Goal: Use online tool/utility: Utilize a website feature to perform a specific function

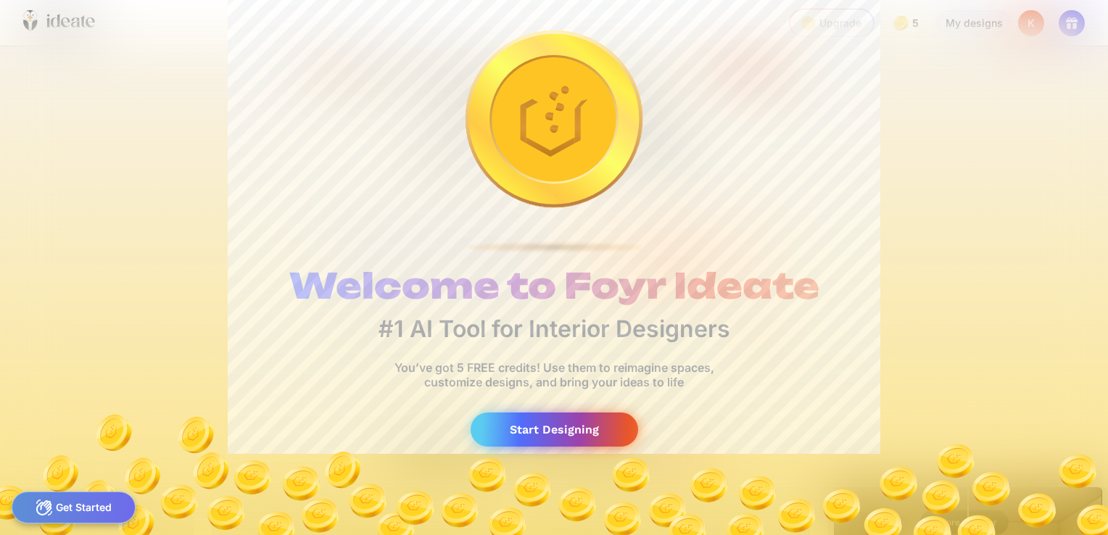
click at [557, 431] on div "Start Designing" at bounding box center [553, 429] width 167 height 34
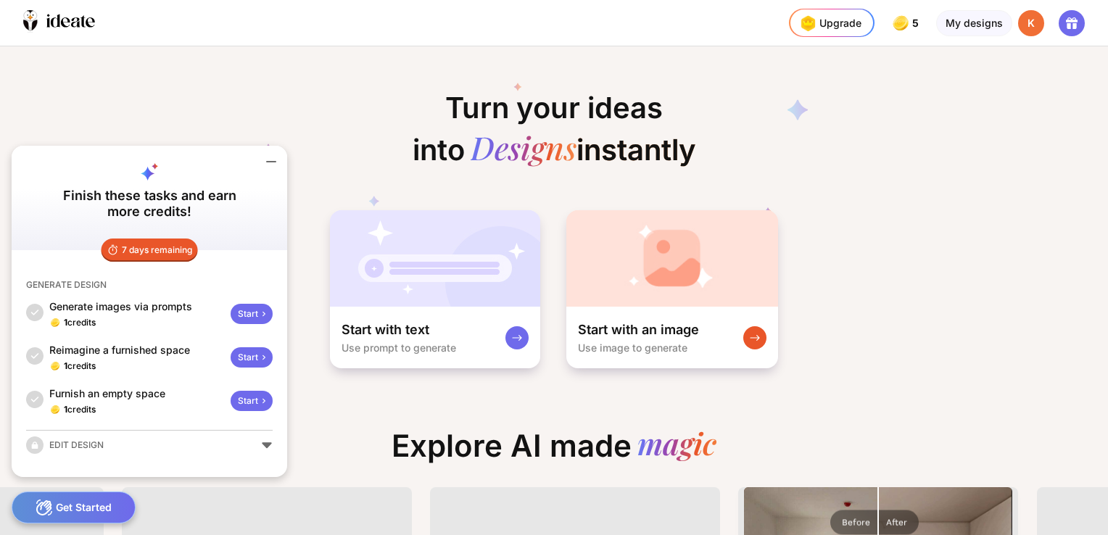
click at [1029, 21] on div "K" at bounding box center [1031, 23] width 26 height 26
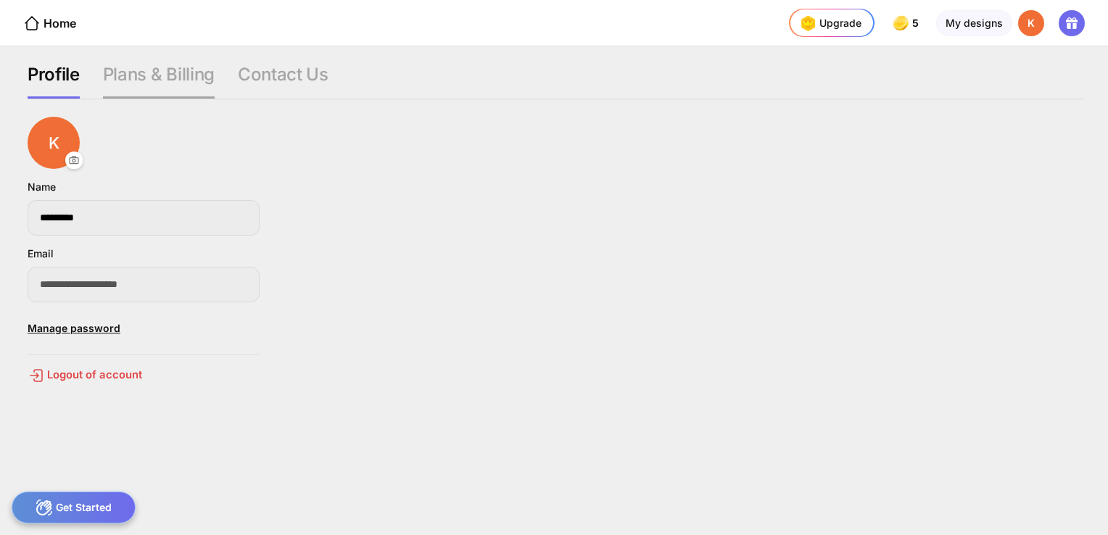
click at [193, 71] on div "Plans & Billing" at bounding box center [159, 81] width 112 height 35
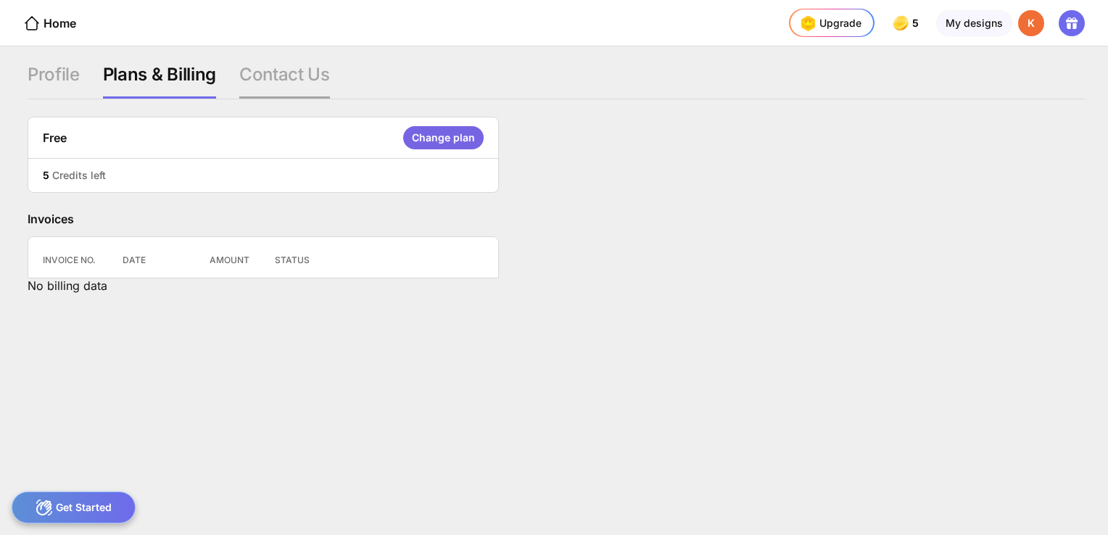
click at [254, 69] on div "Contact Us" at bounding box center [284, 81] width 91 height 35
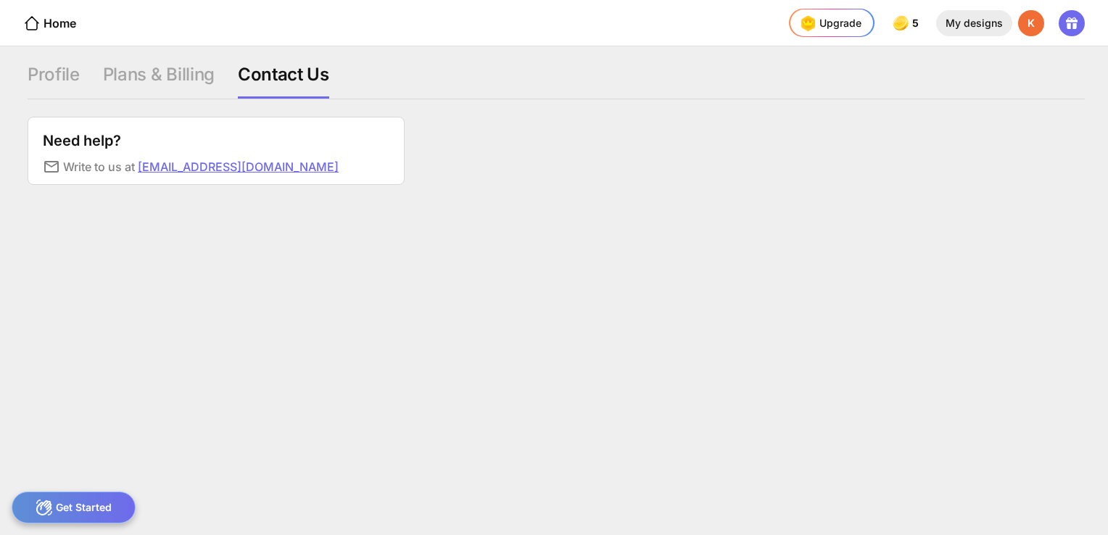
click at [968, 22] on div "My designs" at bounding box center [974, 23] width 76 height 26
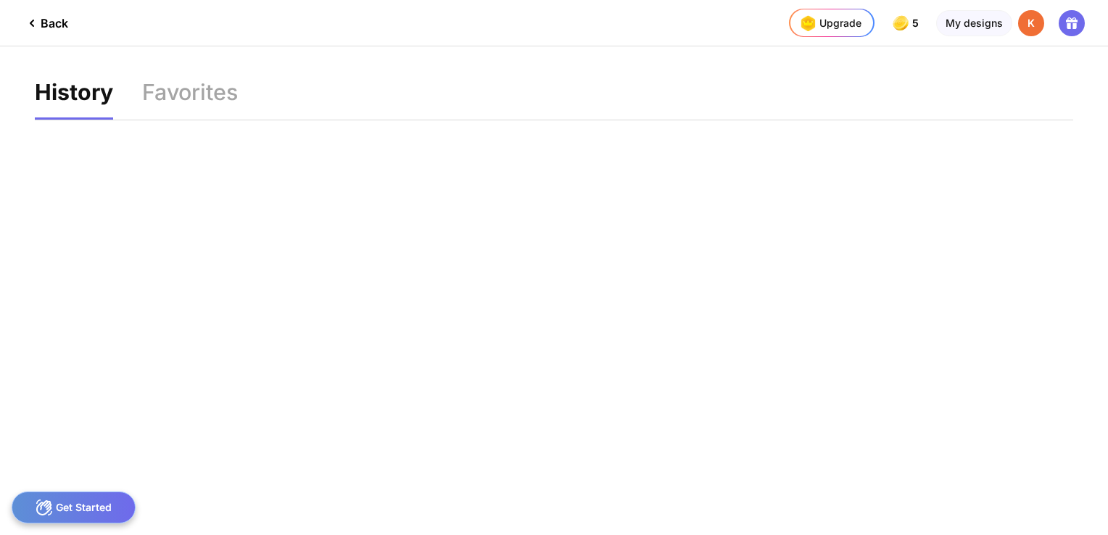
click at [1039, 25] on div "K" at bounding box center [1031, 23] width 26 height 26
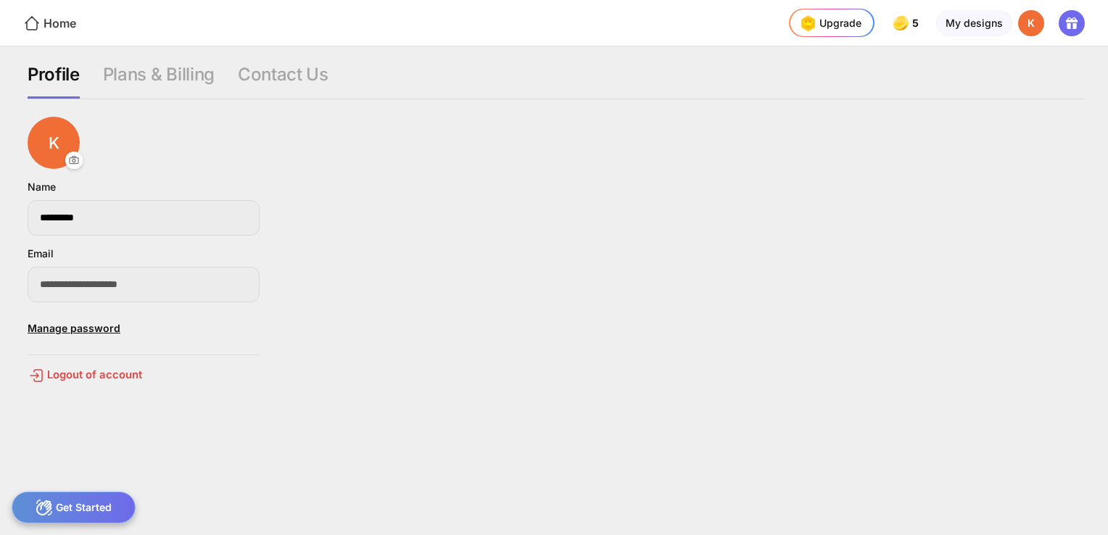
click at [35, 25] on icon at bounding box center [31, 22] width 17 height 17
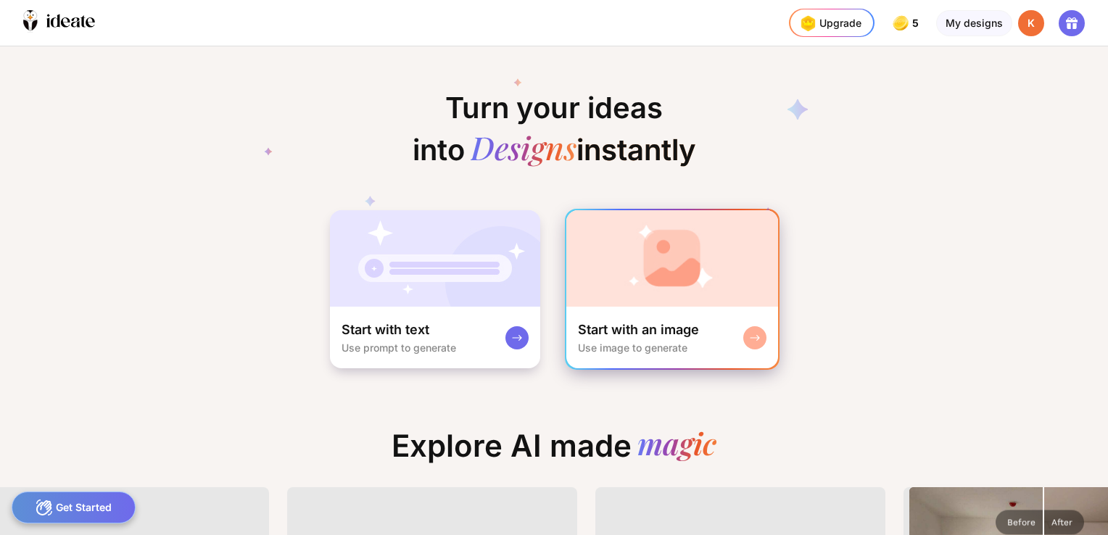
click at [754, 337] on rect at bounding box center [755, 338] width 12 height 12
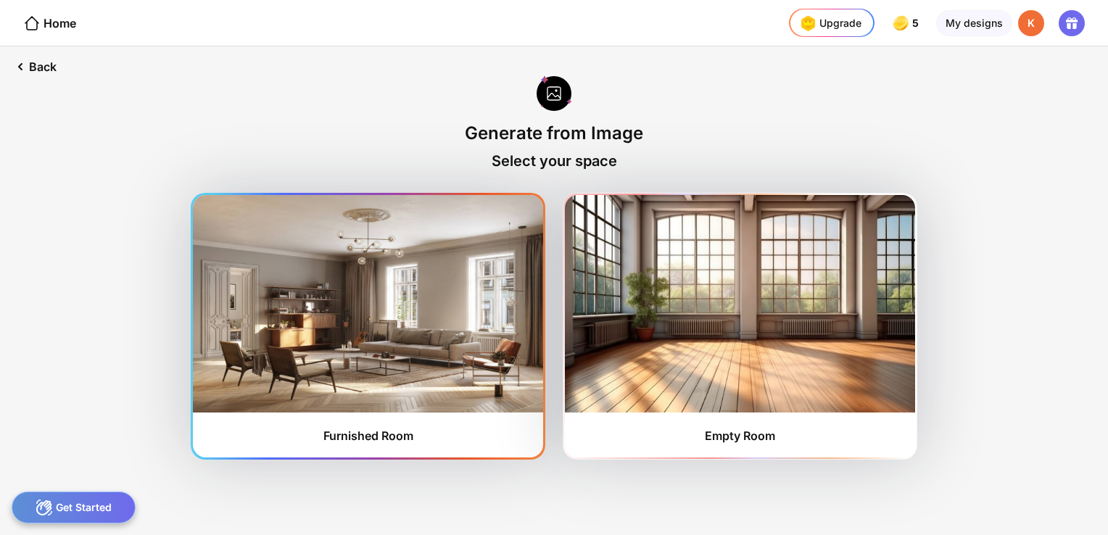
click at [391, 431] on div "Furnished Room" at bounding box center [368, 435] width 90 height 14
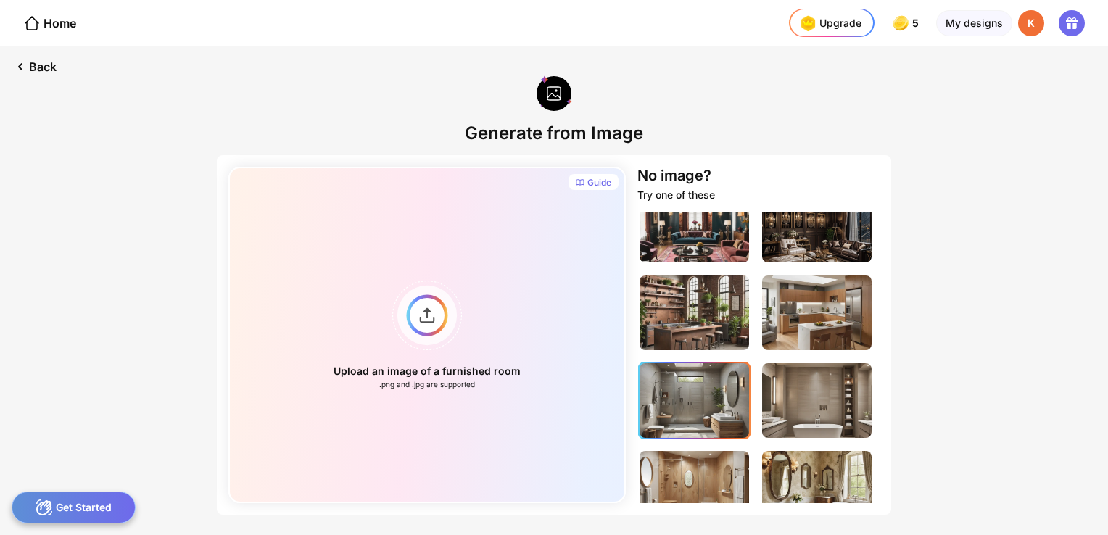
click at [702, 404] on img at bounding box center [693, 400] width 109 height 75
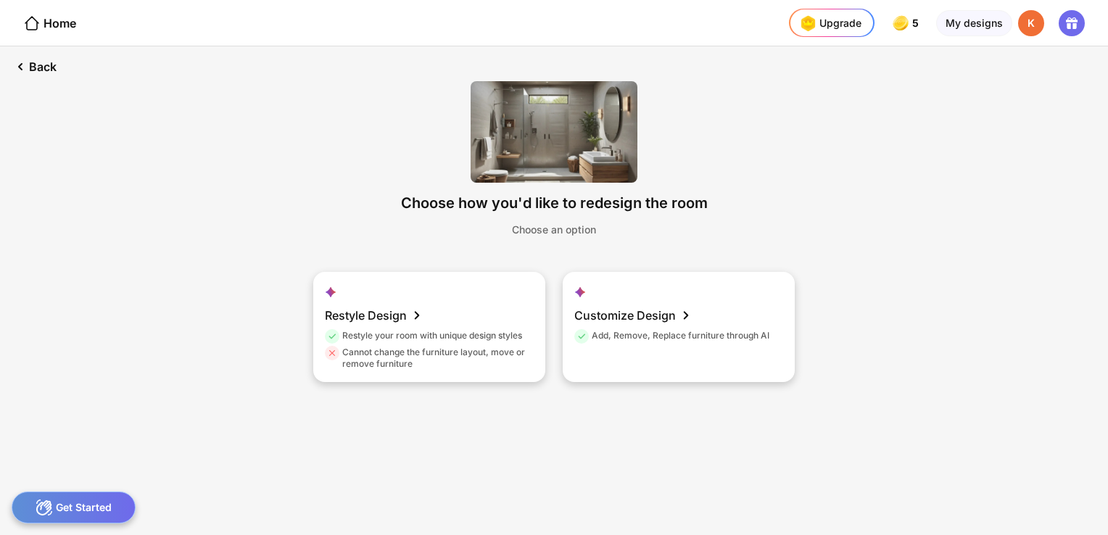
click at [587, 136] on img at bounding box center [553, 131] width 167 height 101
click at [19, 65] on icon at bounding box center [15, 66] width 17 height 17
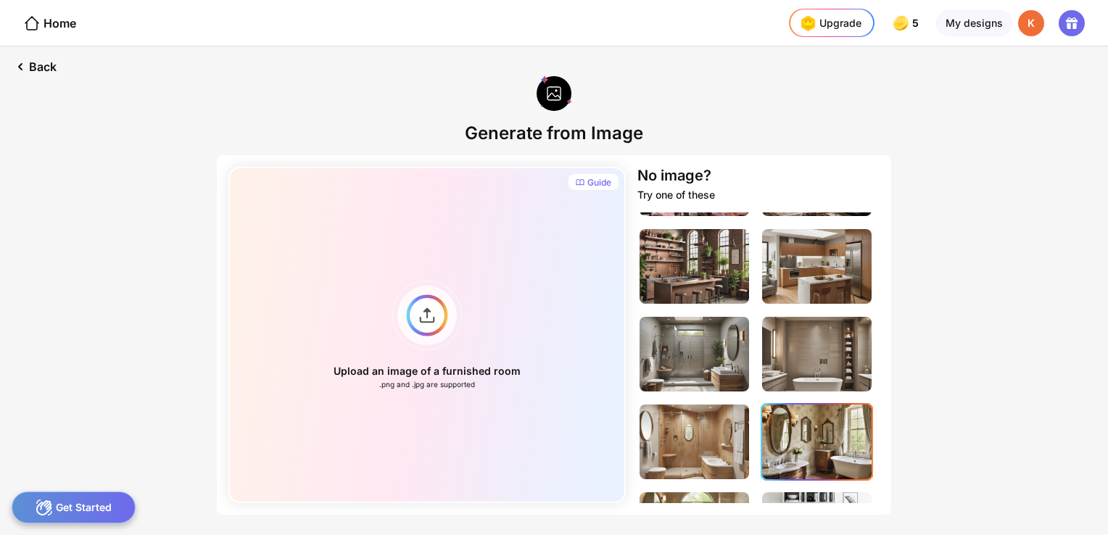
scroll to position [362, 0]
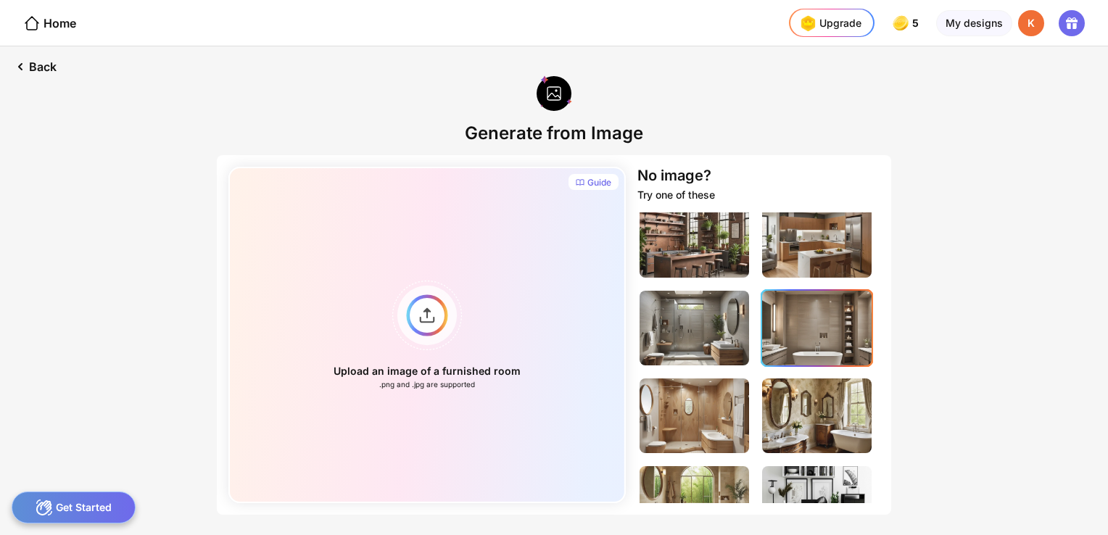
click at [812, 317] on img at bounding box center [816, 328] width 109 height 75
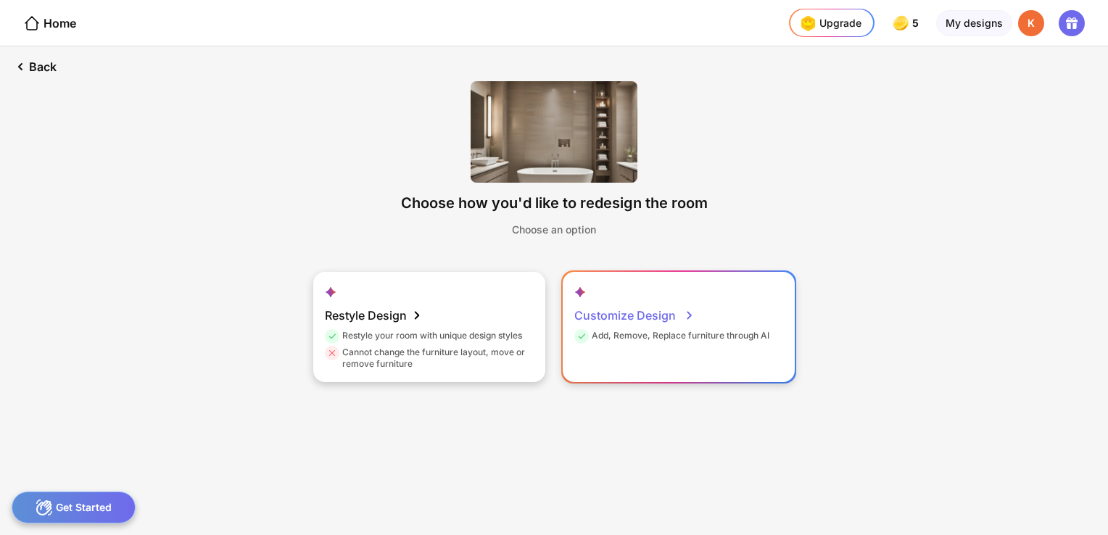
click at [630, 315] on div "Customize Design" at bounding box center [634, 315] width 120 height 29
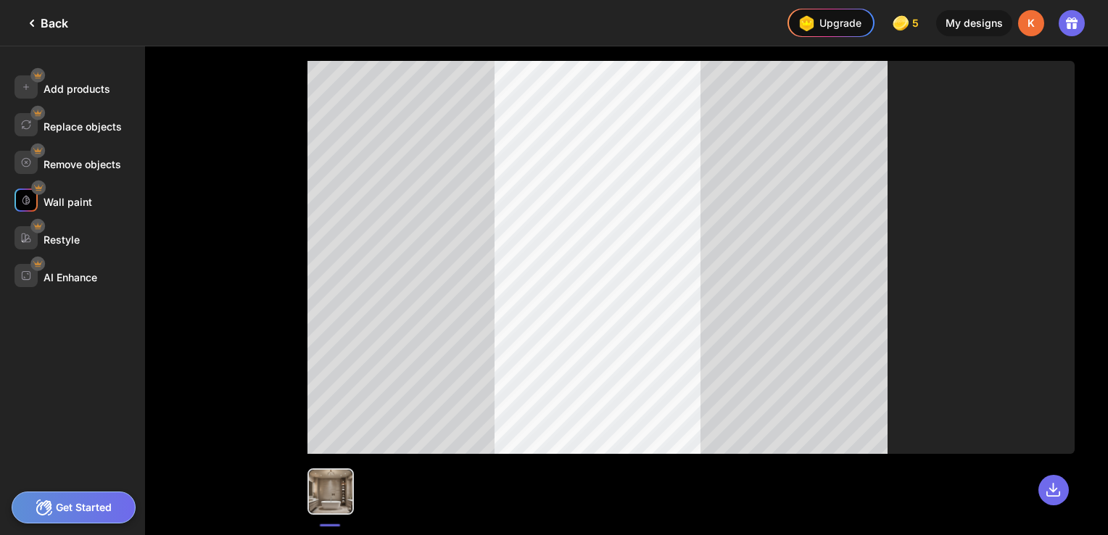
click at [67, 201] on div "Wall paint" at bounding box center [67, 202] width 49 height 12
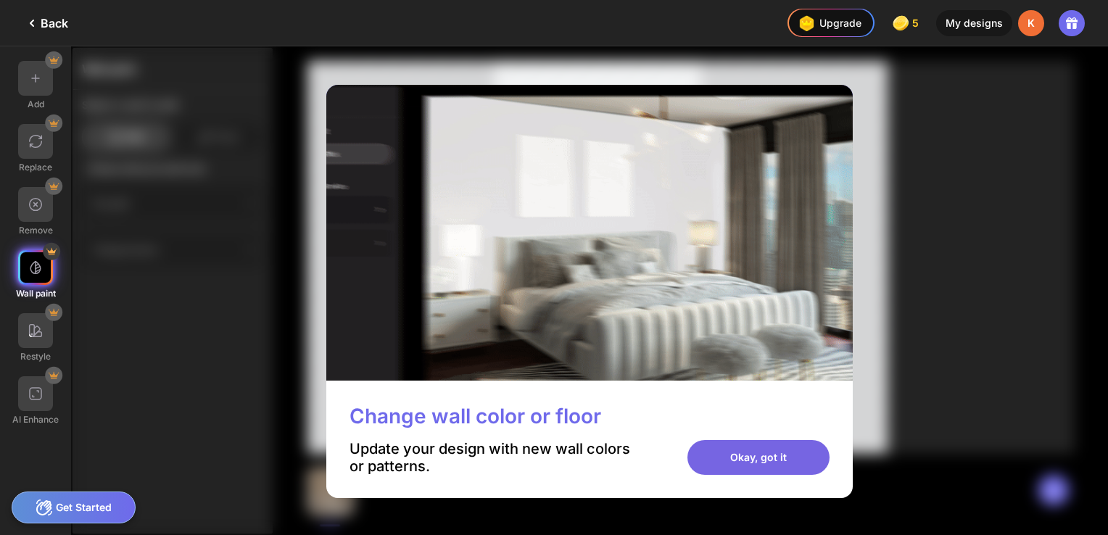
click at [781, 460] on div "Okay, got it" at bounding box center [758, 457] width 142 height 35
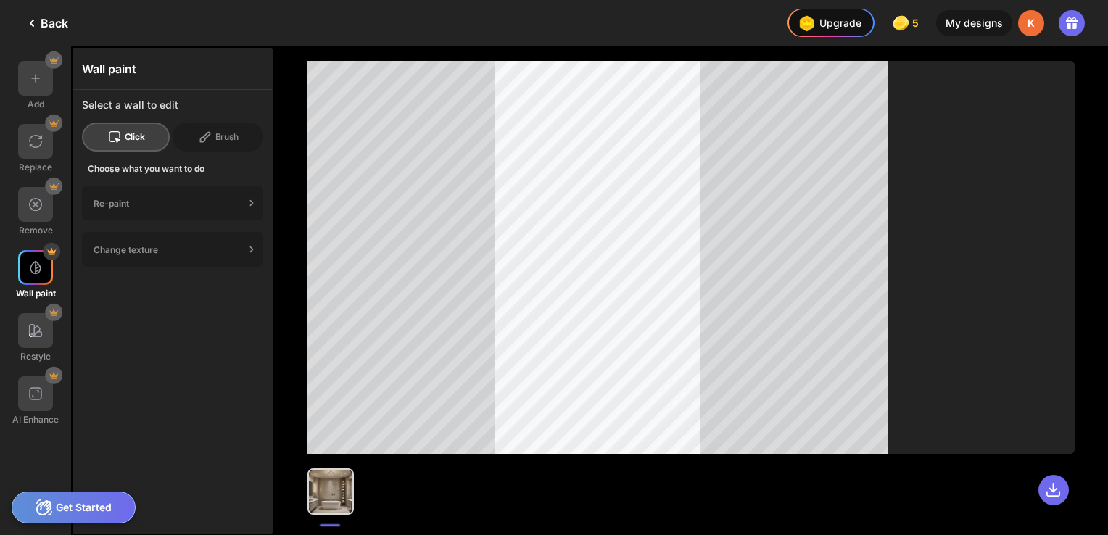
click at [151, 132] on div "Click" at bounding box center [126, 137] width 88 height 29
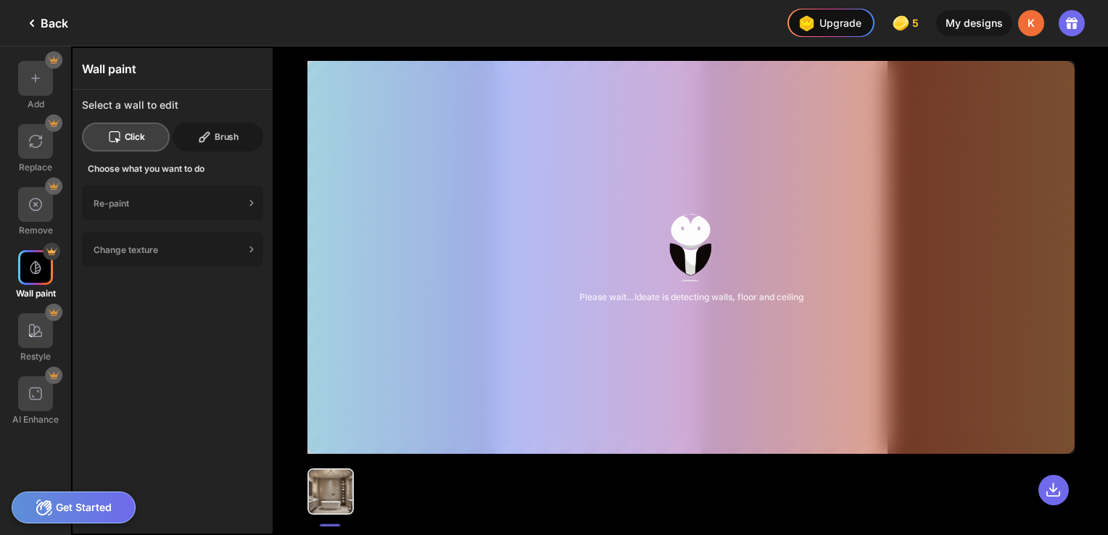
click at [215, 133] on div "Brush" at bounding box center [218, 137] width 91 height 29
